Goal: Transaction & Acquisition: Purchase product/service

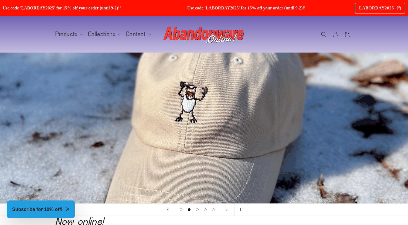
scroll to position [0, 408]
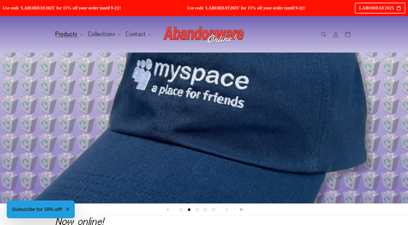
click at [73, 37] on span "Products" at bounding box center [67, 34] width 22 height 5
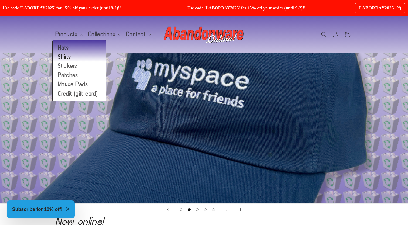
click at [63, 58] on link "Shirts" at bounding box center [79, 56] width 53 height 9
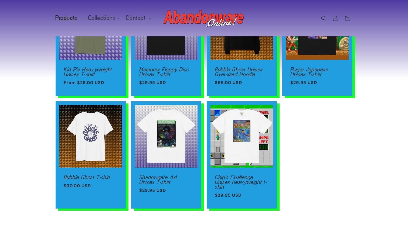
scroll to position [105, 0]
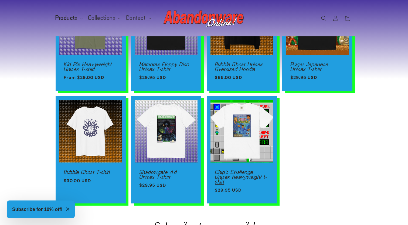
click at [249, 170] on link "Chip's Challenge Unisex heavyweight t-shirt" at bounding box center [242, 177] width 54 height 14
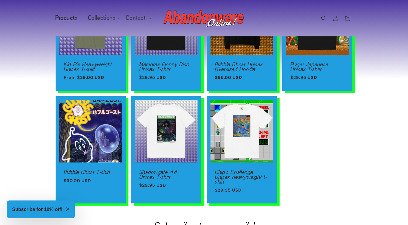
click at [103, 170] on link "Bubble Ghost T-shirt" at bounding box center [91, 172] width 54 height 5
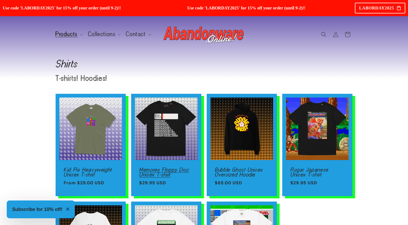
scroll to position [0, 0]
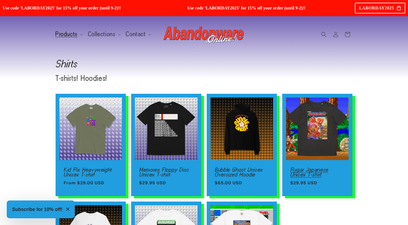
click at [310, 167] on link "Rygar Japanese Unisex T-shirt" at bounding box center [317, 171] width 54 height 9
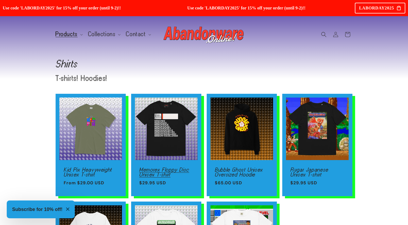
click at [178, 167] on link "Memorex Floppy Disc Unisex T-shirt" at bounding box center [166, 171] width 54 height 9
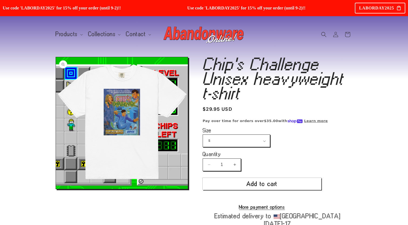
click at [56, 189] on button "Open media 1 in modal" at bounding box center [56, 189] width 0 height 0
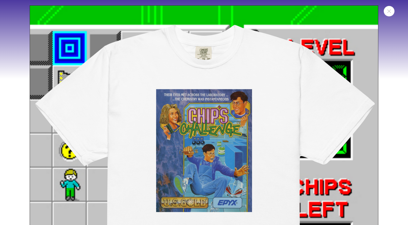
scroll to position [5, 0]
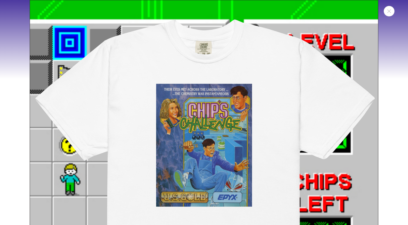
click at [193, 138] on img "Media gallery" at bounding box center [204, 174] width 348 height 348
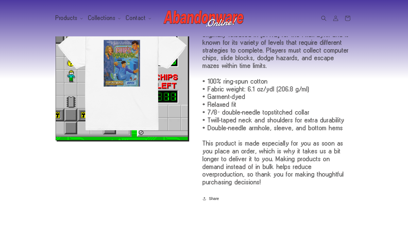
scroll to position [249, 0]
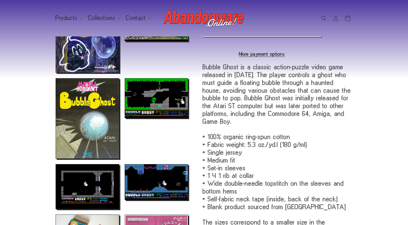
scroll to position [198, 0]
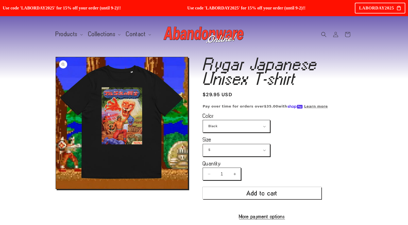
click at [56, 189] on button "Open media 1 in modal" at bounding box center [56, 189] width 0 height 0
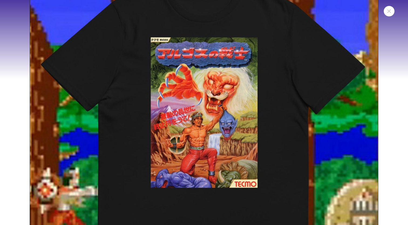
scroll to position [49, 0]
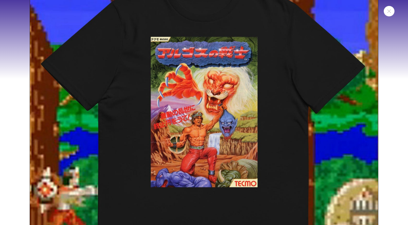
click at [147, 132] on img "Media gallery" at bounding box center [204, 131] width 348 height 348
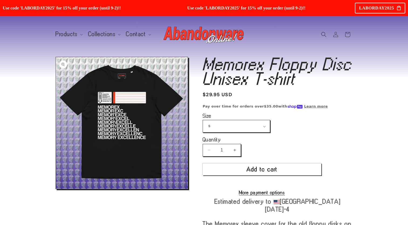
click at [56, 189] on button "Open media 1 in modal" at bounding box center [56, 189] width 0 height 0
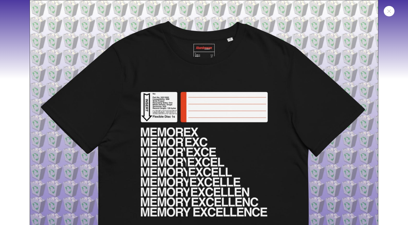
click at [183, 146] on img "Media gallery" at bounding box center [204, 174] width 348 height 348
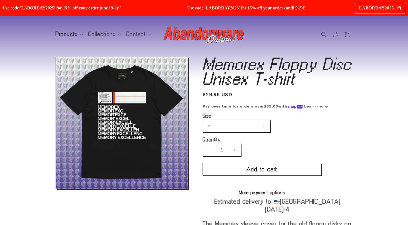
click at [77, 35] on span "Products" at bounding box center [67, 34] width 22 height 5
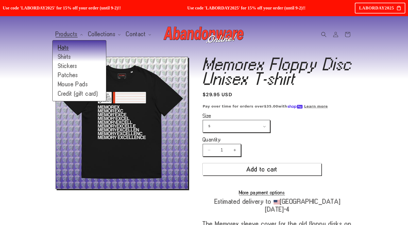
click at [64, 47] on link "Hats" at bounding box center [79, 47] width 53 height 9
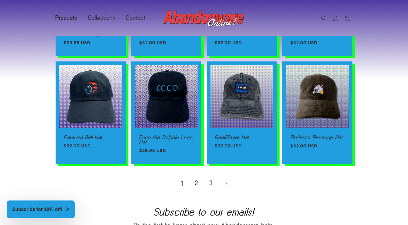
scroll to position [339, 0]
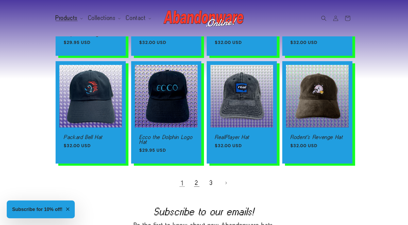
click at [198, 183] on link "2" at bounding box center [197, 183] width 12 height 12
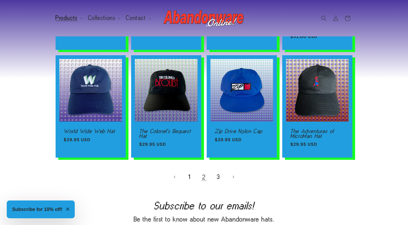
scroll to position [356, 0]
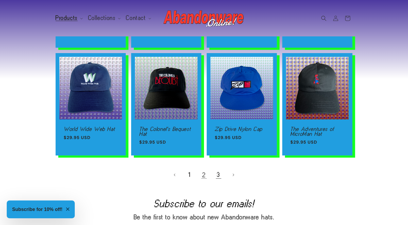
click at [218, 172] on link "3" at bounding box center [218, 175] width 12 height 12
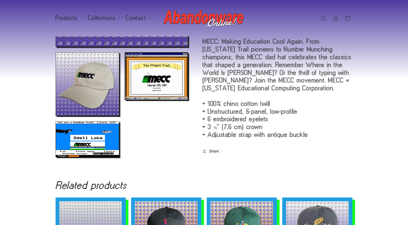
scroll to position [149, 0]
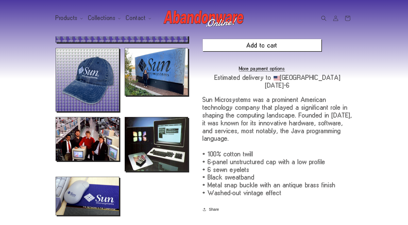
scroll to position [155, 0]
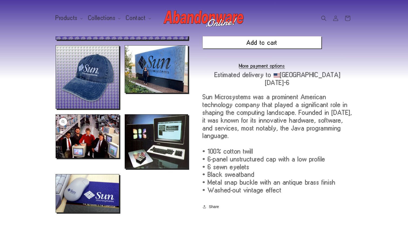
click at [56, 158] on button "Open media 4 in modal" at bounding box center [56, 158] width 0 height 0
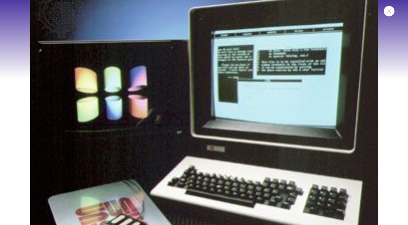
scroll to position [1239, 0]
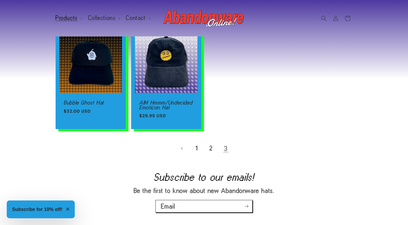
scroll to position [380, 0]
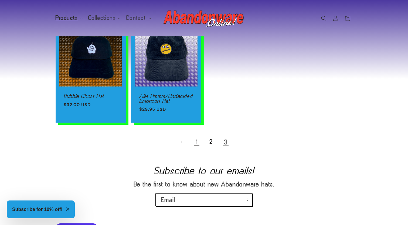
click at [197, 143] on link "1" at bounding box center [197, 142] width 12 height 12
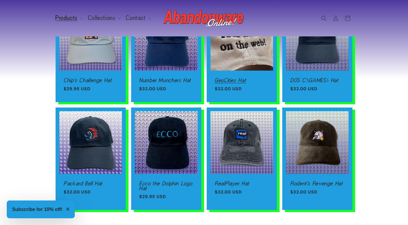
scroll to position [339, 0]
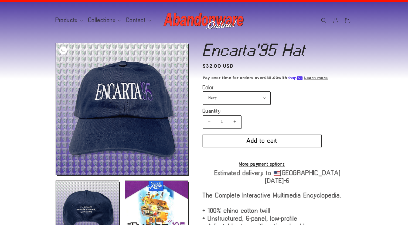
scroll to position [24, 0]
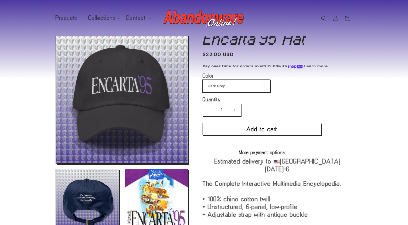
scroll to position [23, 0]
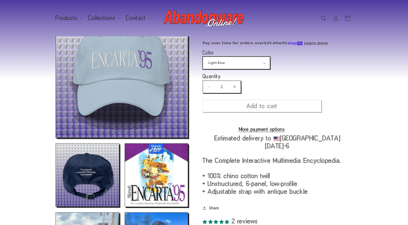
scroll to position [57, 0]
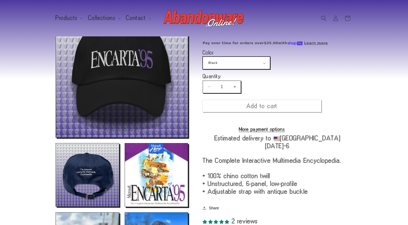
scroll to position [62, 0]
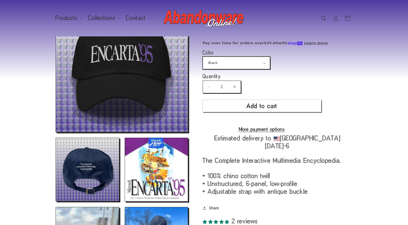
select select "Navy"
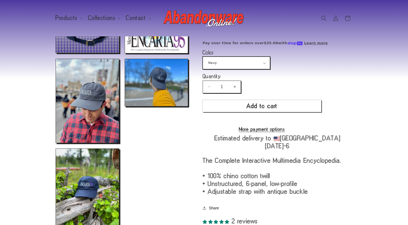
scroll to position [211, 0]
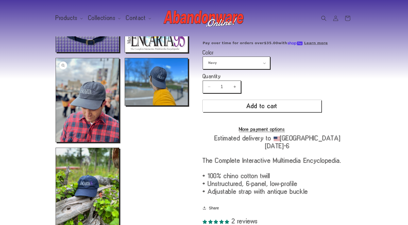
click at [56, 142] on button "Open media 4 in modal" at bounding box center [56, 142] width 0 height 0
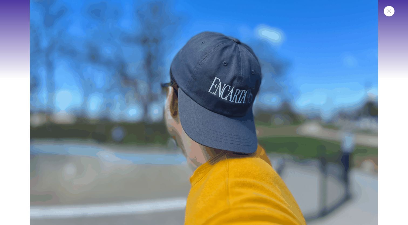
scroll to position [1583, 0]
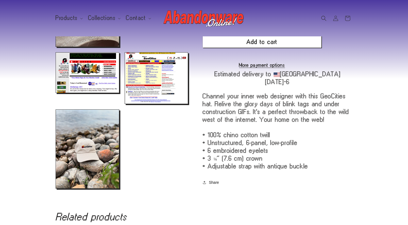
scroll to position [218, 0]
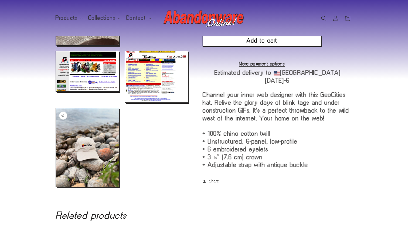
click at [56, 187] on button "Open media 6 in modal" at bounding box center [56, 187] width 0 height 0
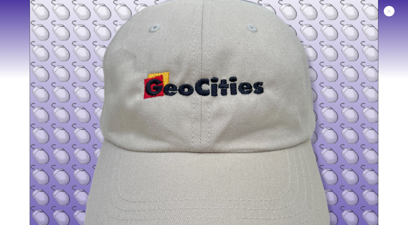
scroll to position [46, 0]
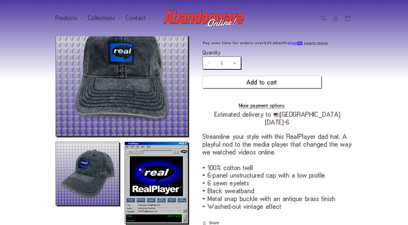
scroll to position [60, 0]
